Goal: Find specific page/section: Find specific page/section

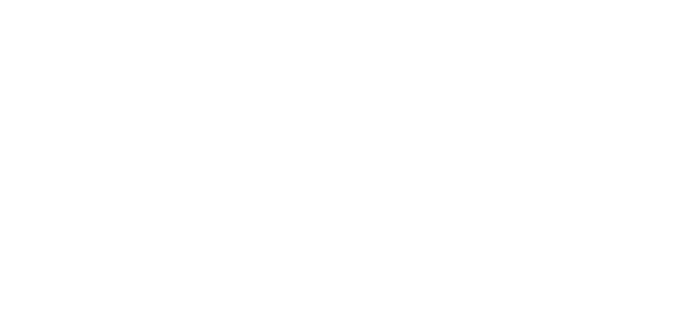
click at [435, 0] on html "Texto original Avalie a tradução O feedback vai ser usado para ajudar a melhora…" at bounding box center [338, 0] width 676 height 0
drag, startPoint x: 323, startPoint y: 124, endPoint x: 334, endPoint y: 160, distance: 37.9
click at [323, 0] on html "Texto original Avalie a tradução O feedback vai ser usado para ajudar a melhora…" at bounding box center [338, 0] width 676 height 0
click at [396, 0] on html "Texto original Avalie a tradução O feedback vai ser usado para ajudar a melhora…" at bounding box center [338, 0] width 676 height 0
click at [323, 0] on html "Texto original Avalie a tradução O feedback vai ser usado para ajudar a melhora…" at bounding box center [338, 0] width 676 height 0
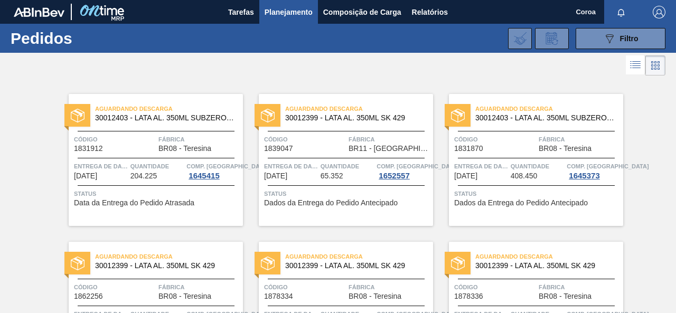
click at [656, 12] on img "button" at bounding box center [658, 12] width 13 height 13
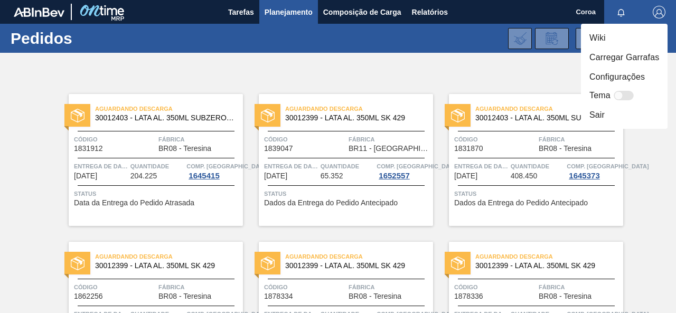
click at [45, 11] on div at bounding box center [338, 156] width 676 height 313
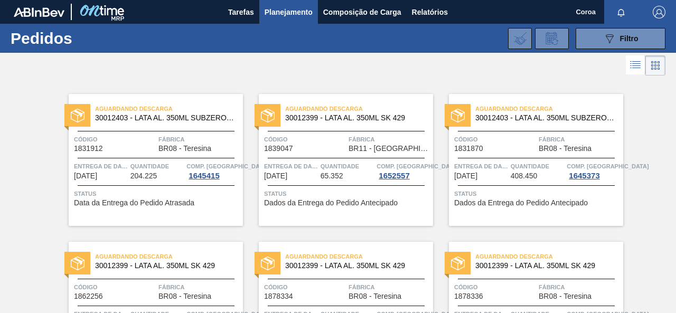
click at [98, 14] on img at bounding box center [101, 12] width 51 height 24
click at [620, 37] on font "Filtro" at bounding box center [629, 38] width 18 height 8
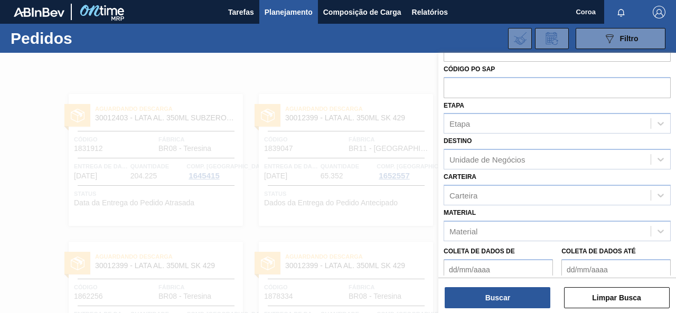
scroll to position [132, 0]
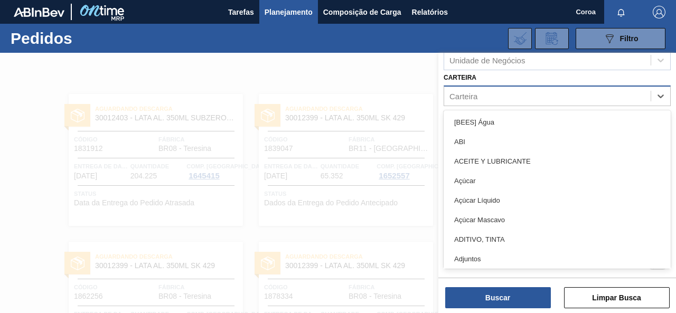
click at [479, 91] on div "Carteira" at bounding box center [547, 95] width 206 height 15
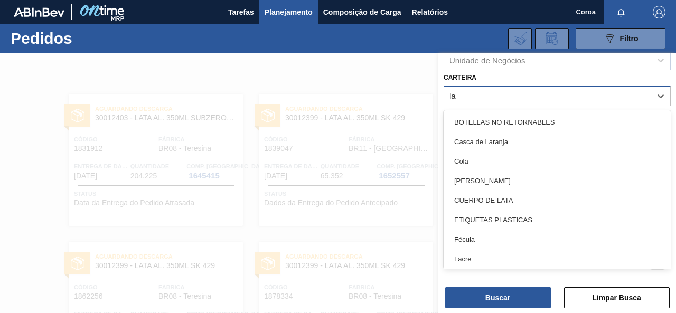
type input "l"
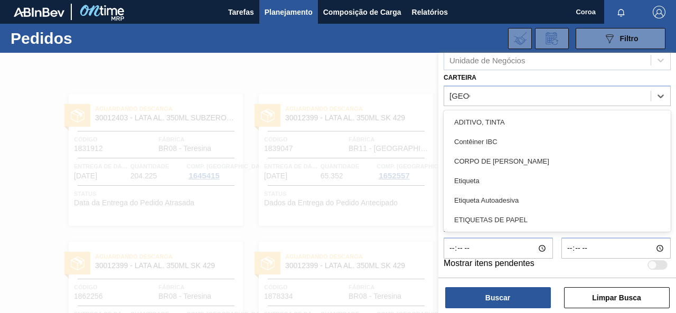
type input "[GEOGRAPHIC_DATA]"
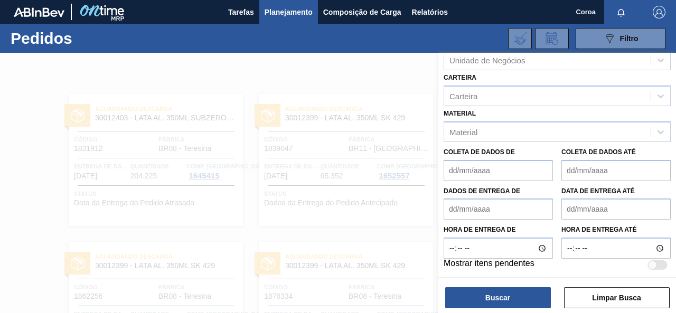
click at [382, 86] on div at bounding box center [338, 209] width 676 height 313
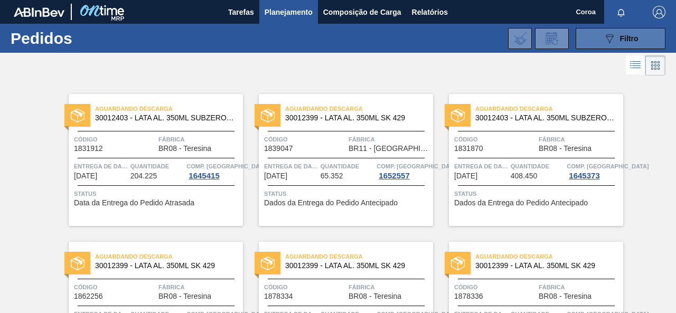
click at [593, 39] on button "089F7B8B-B2A5-4AFE-B5C0-19BA573D28AC Filtro" at bounding box center [620, 38] width 90 height 21
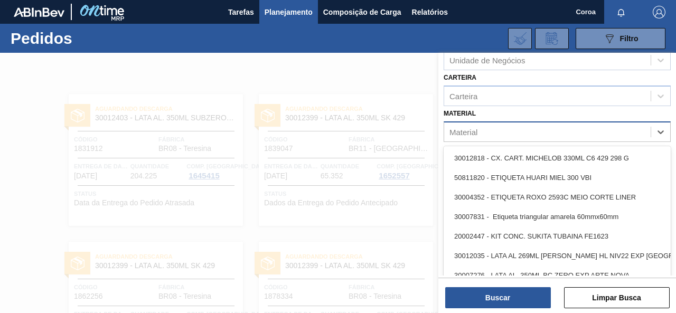
click at [491, 126] on div "Material" at bounding box center [547, 131] width 206 height 15
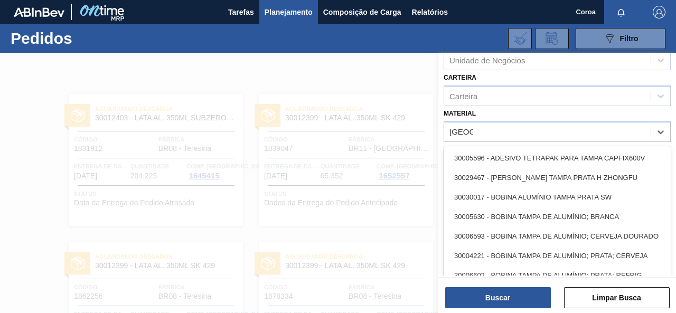
type input "[GEOGRAPHIC_DATA]"
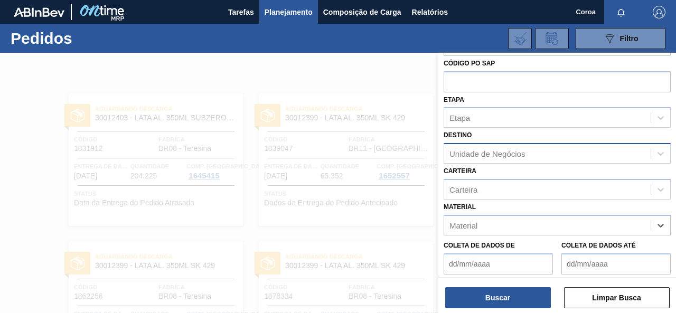
scroll to position [0, 0]
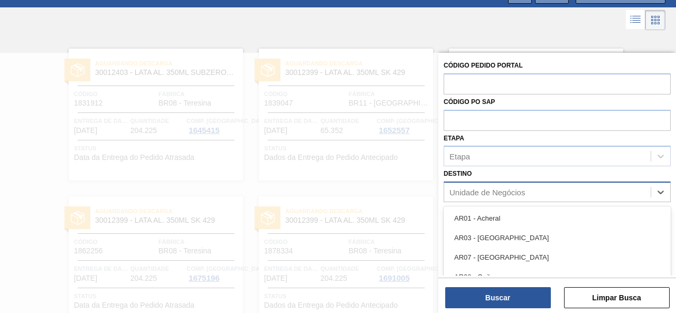
click at [548, 192] on div "Unidade de Negócios" at bounding box center [547, 192] width 206 height 15
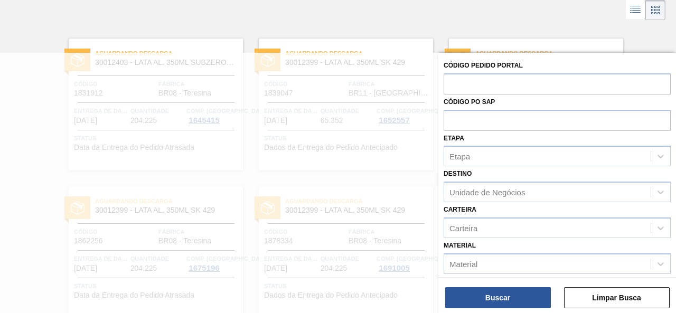
click at [538, 168] on div "Destino Unidade de Negócios" at bounding box center [556, 184] width 227 height 36
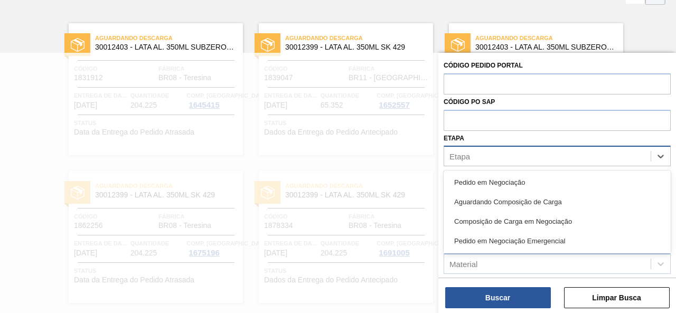
click at [538, 160] on div "Etapa" at bounding box center [547, 156] width 206 height 15
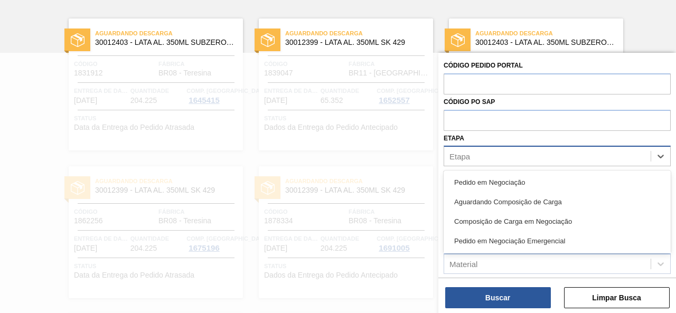
scroll to position [75, 0]
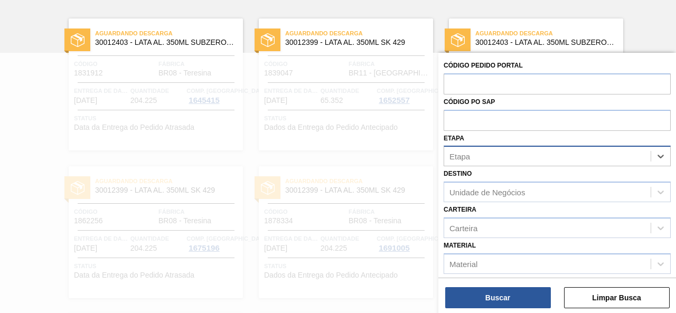
click at [535, 158] on div "Etapa" at bounding box center [547, 156] width 206 height 15
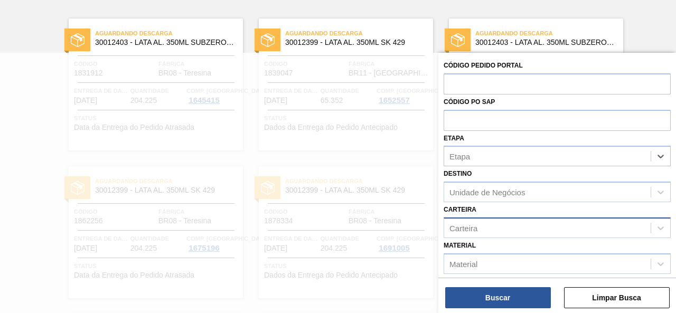
scroll to position [167, 0]
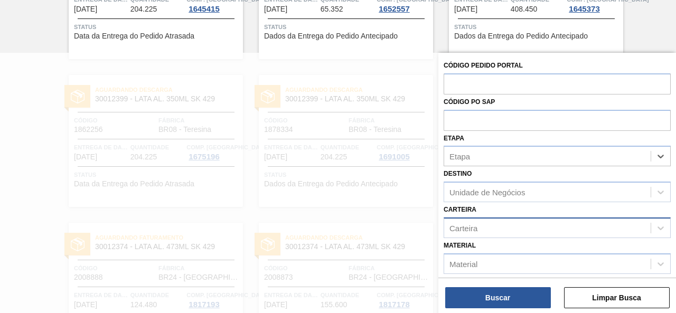
click at [502, 226] on div "Carteira" at bounding box center [547, 227] width 206 height 15
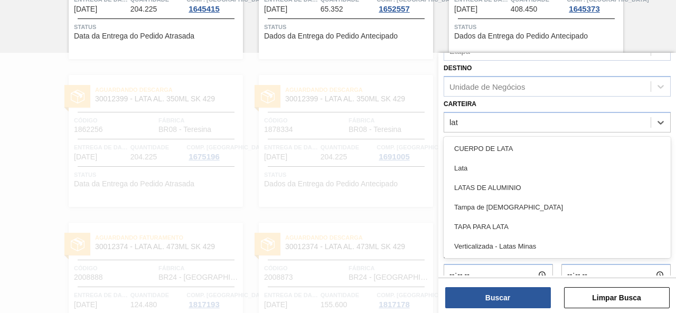
scroll to position [0, 0]
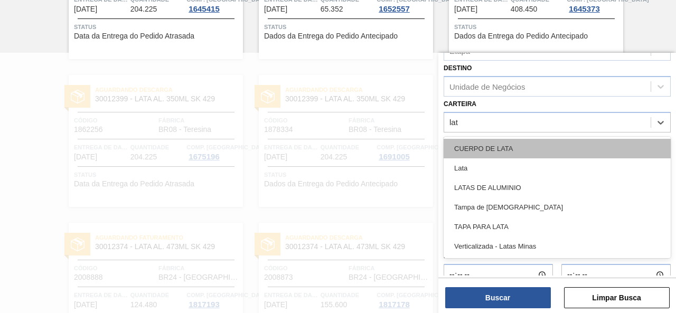
type input "lata"
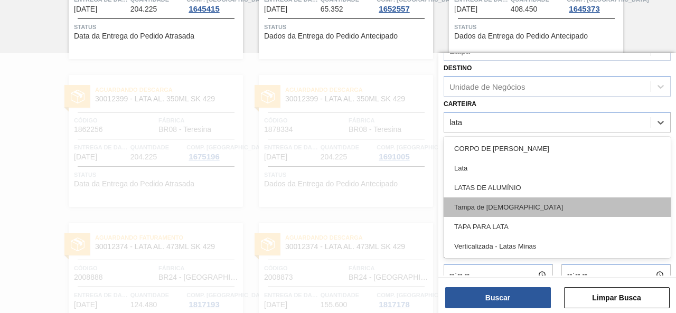
click at [503, 209] on div "Tampa de [DEMOGRAPHIC_DATA]" at bounding box center [556, 207] width 227 height 20
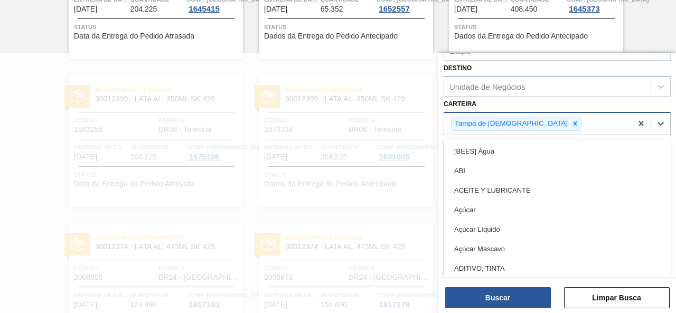
drag, startPoint x: 576, startPoint y: 132, endPoint x: 573, endPoint y: 126, distance: 7.1
click at [576, 131] on div "Tampa de [DEMOGRAPHIC_DATA]" at bounding box center [537, 124] width 187 height 22
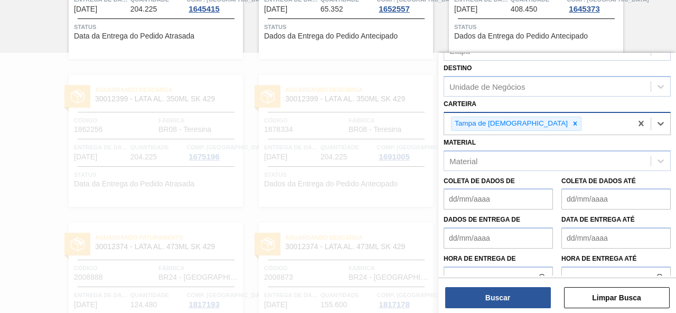
click at [573, 126] on div "Tampa de [DEMOGRAPHIC_DATA]" at bounding box center [537, 124] width 187 height 22
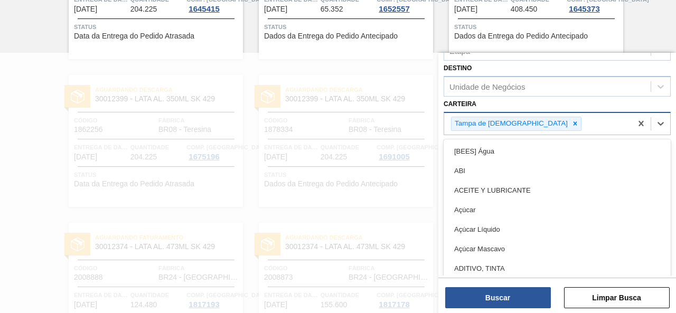
click at [573, 126] on div "Tampa de [DEMOGRAPHIC_DATA]" at bounding box center [537, 124] width 187 height 22
type input "t"
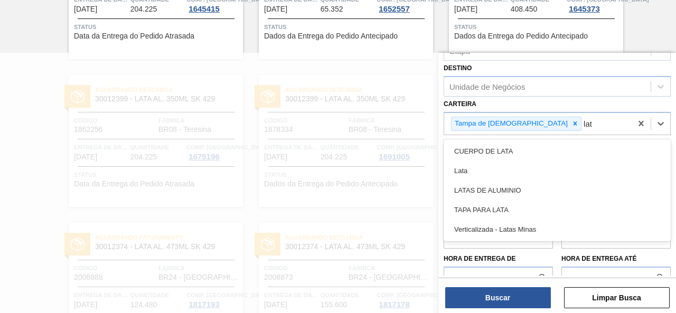
type input "lata"
click at [499, 207] on font "TAPA PARA LATA" at bounding box center [481, 210] width 54 height 8
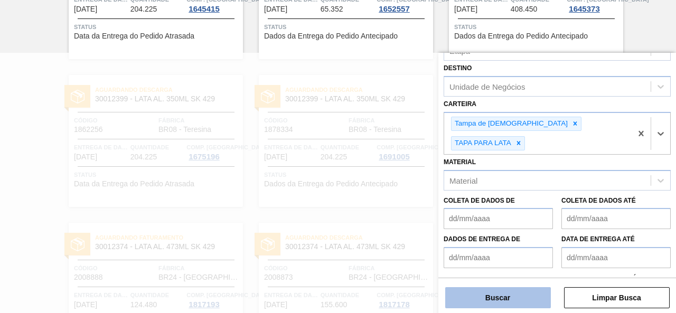
click at [535, 290] on button "Buscar" at bounding box center [498, 297] width 106 height 21
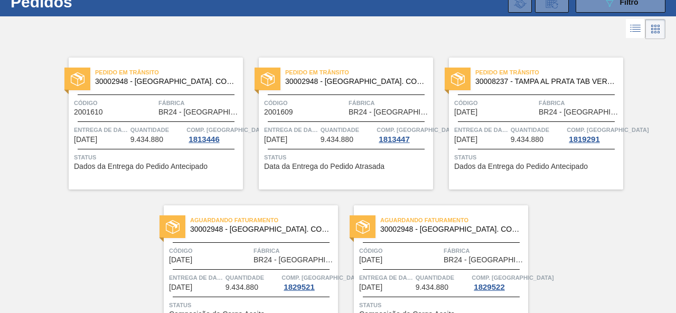
scroll to position [53, 0]
